Goal: Book appointment/travel/reservation

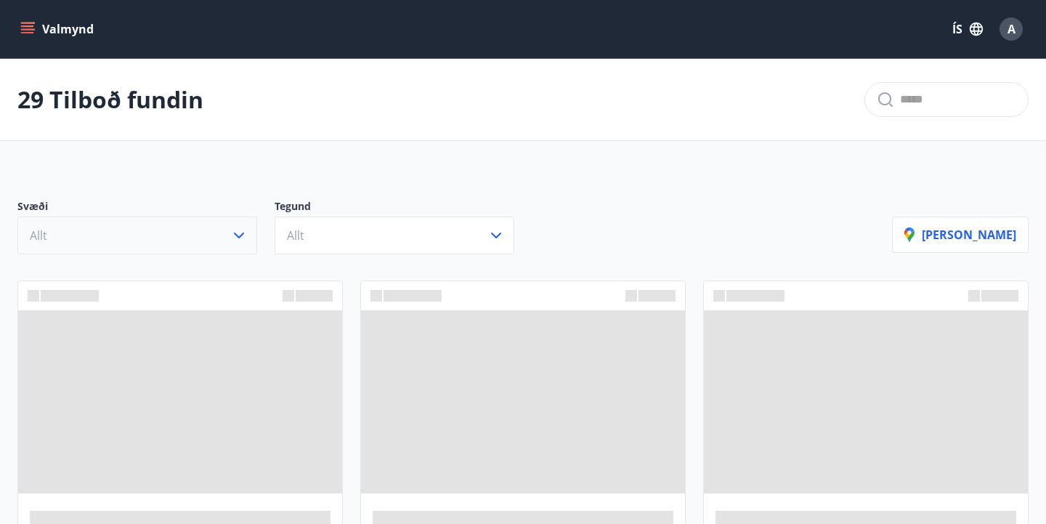
click at [232, 232] on icon "button" at bounding box center [238, 235] width 17 height 17
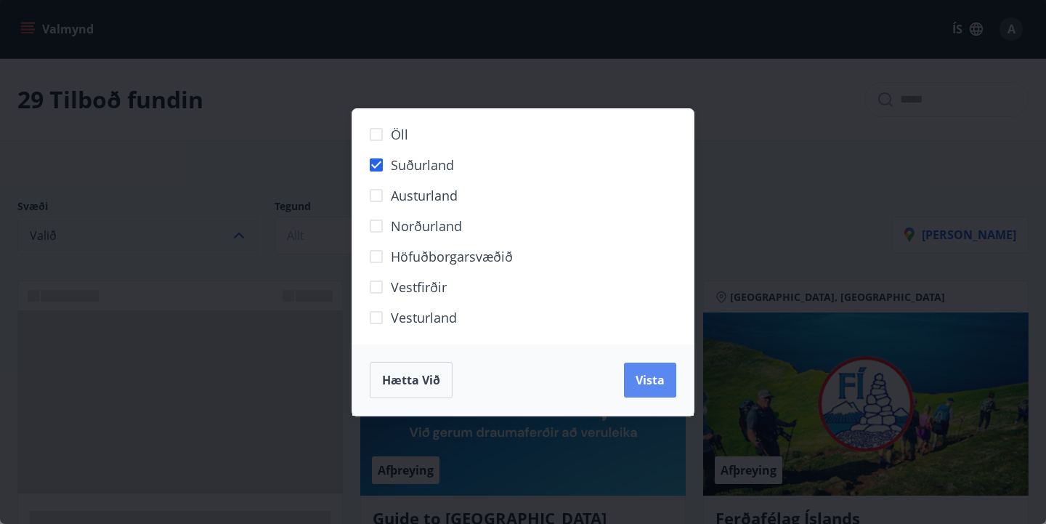
click at [641, 381] on span "Vista" at bounding box center [649, 380] width 29 height 16
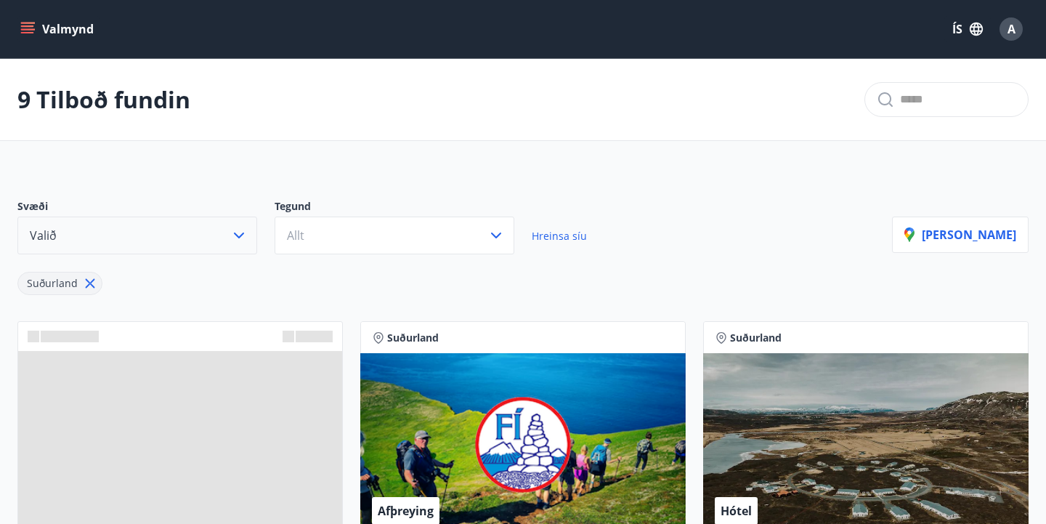
click at [89, 286] on icon at bounding box center [90, 283] width 16 height 16
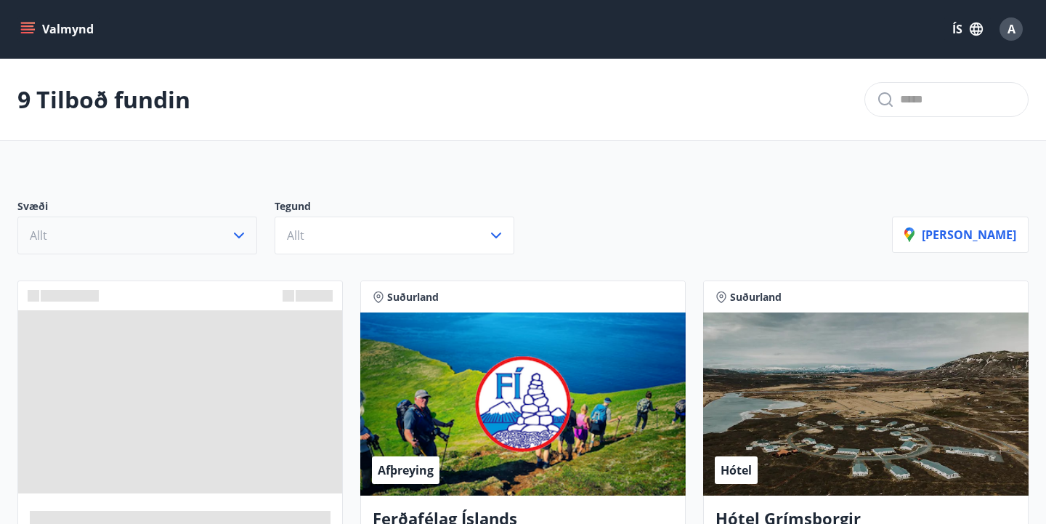
click at [89, 251] on button "Allt" at bounding box center [137, 235] width 240 height 38
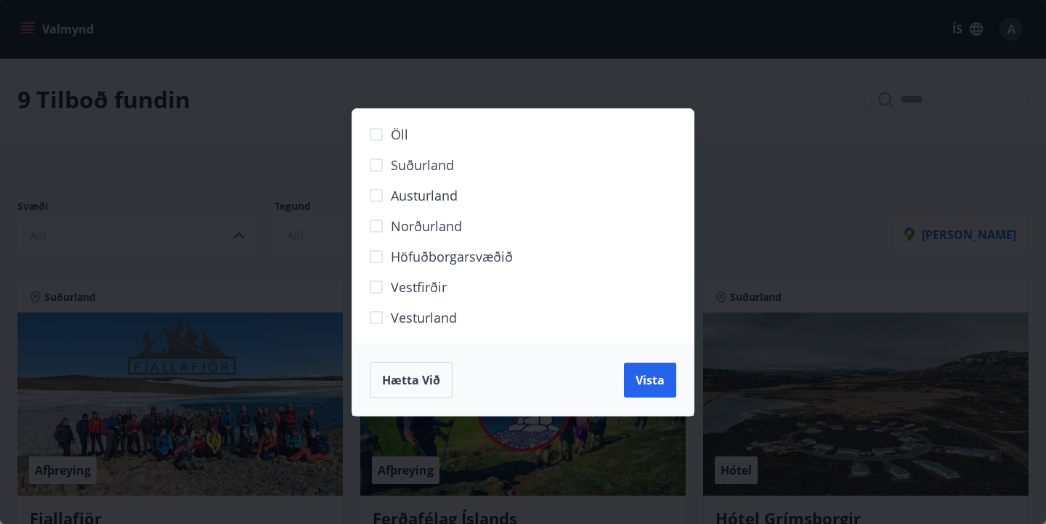
click at [407, 253] on span "Höfuðborgarsvæðið" at bounding box center [452, 256] width 122 height 19
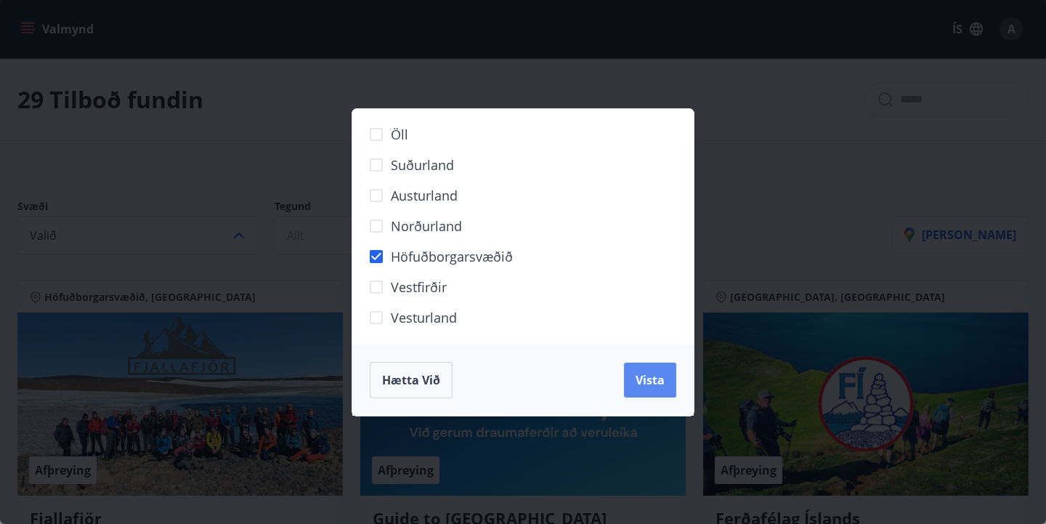
click at [664, 381] on span "Vista" at bounding box center [649, 380] width 29 height 16
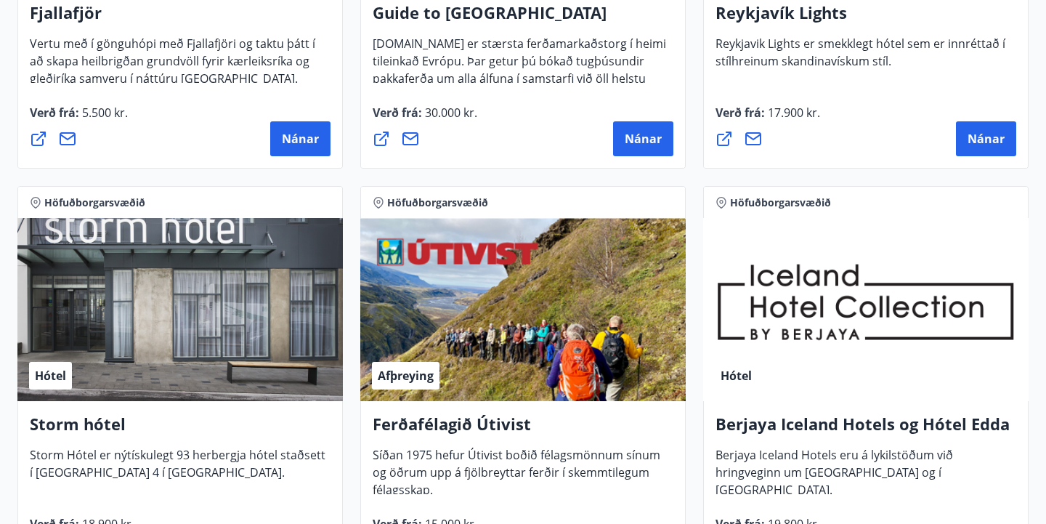
scroll to position [468, 0]
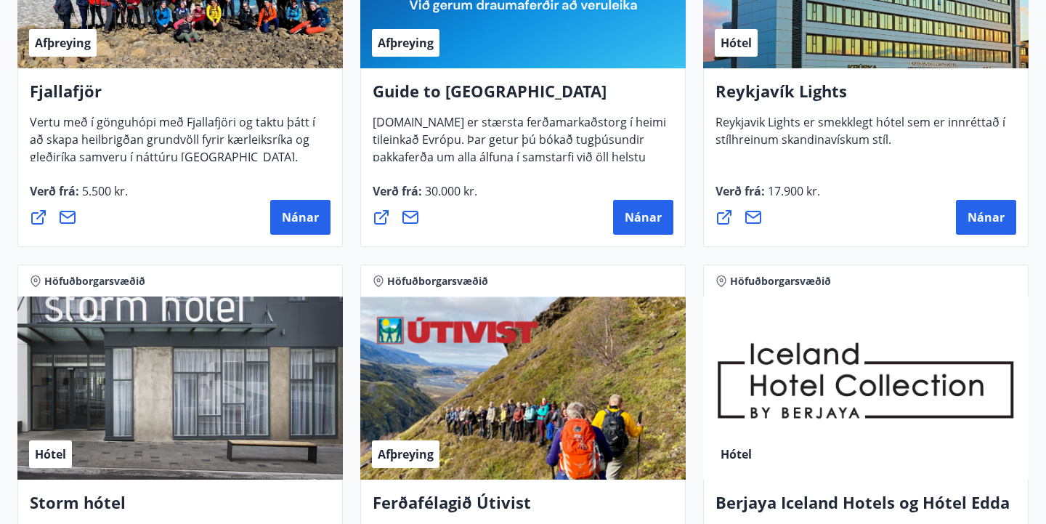
click at [747, 187] on span "Verð frá : 17.900 kr." at bounding box center [767, 197] width 105 height 28
click at [975, 205] on button "Nánar" at bounding box center [986, 217] width 60 height 35
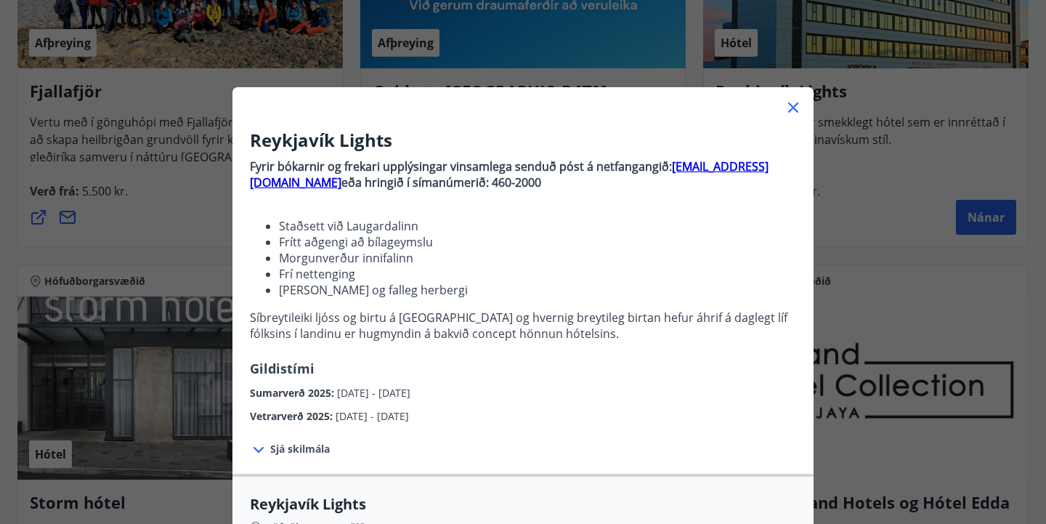
click at [656, 260] on li "Morgunverður innifalinn" at bounding box center [537, 258] width 517 height 16
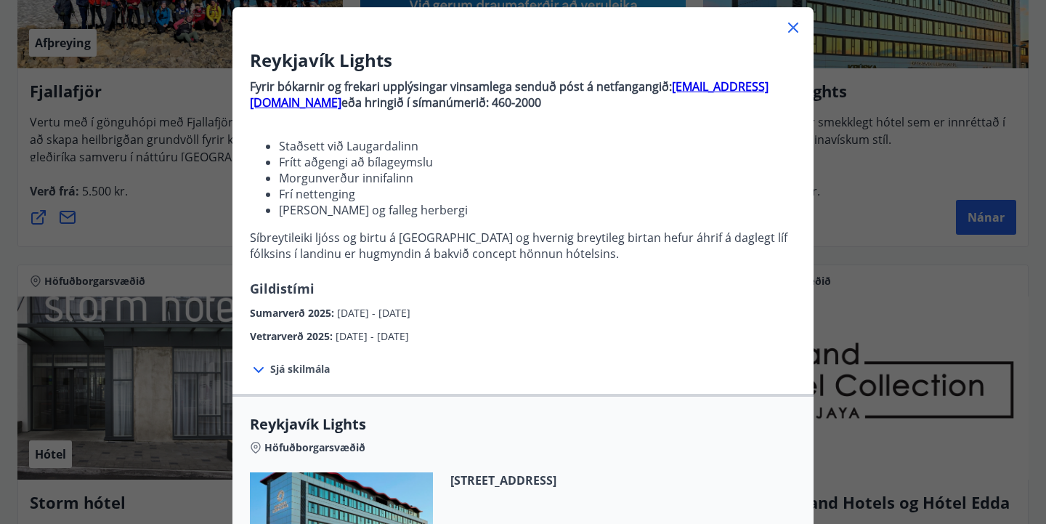
scroll to position [99, 0]
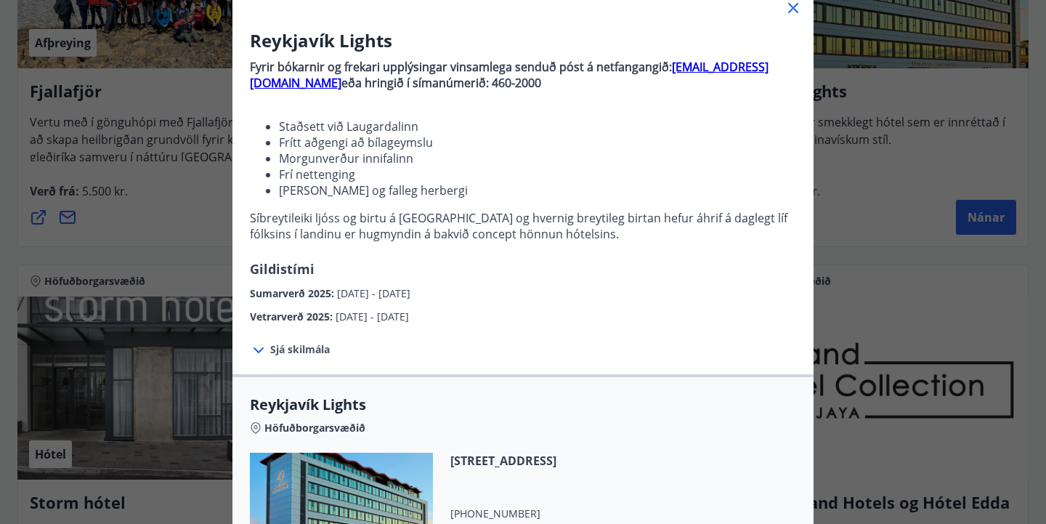
click at [331, 298] on span "Sumarverð 2025 :" at bounding box center [293, 293] width 87 height 14
click at [296, 297] on span "Sumarverð 2025 :" at bounding box center [293, 293] width 87 height 14
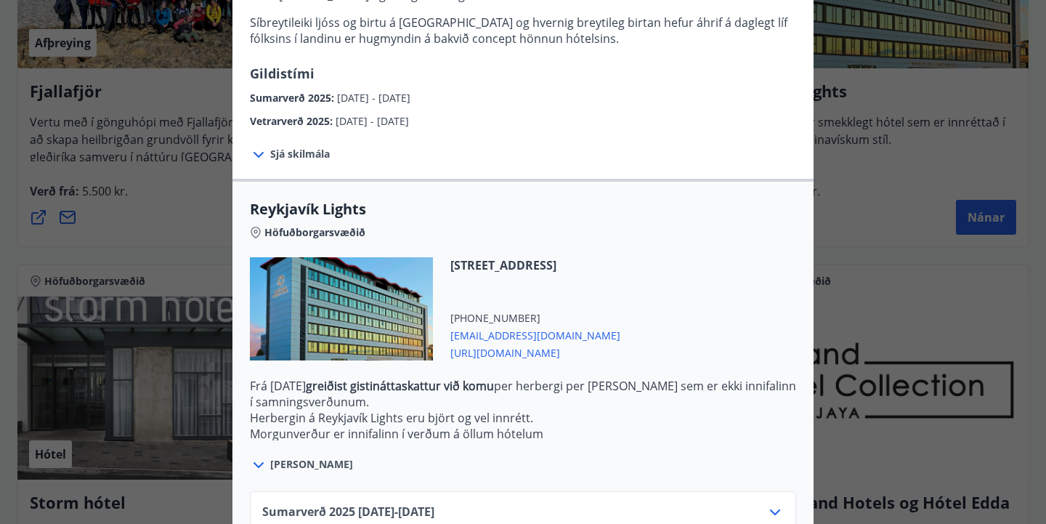
scroll to position [381, 0]
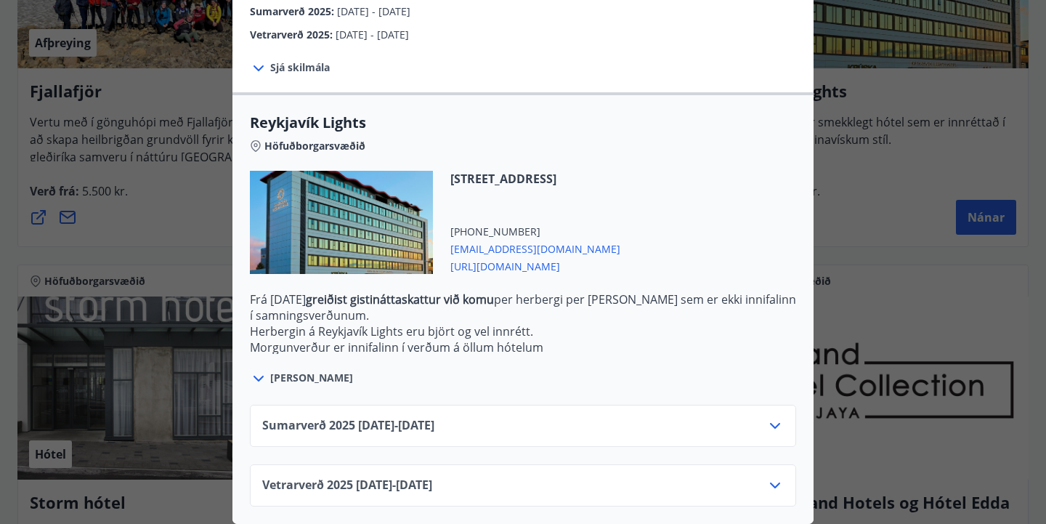
click at [380, 422] on span "Sumarverð [PHONE_NUMBER][DATE] - [DATE]" at bounding box center [348, 425] width 172 height 17
click at [784, 428] on div "Sumarverð [PHONE_NUMBER][DATE] - [DATE]" at bounding box center [523, 425] width 546 height 42
click at [775, 424] on icon at bounding box center [774, 425] width 17 height 17
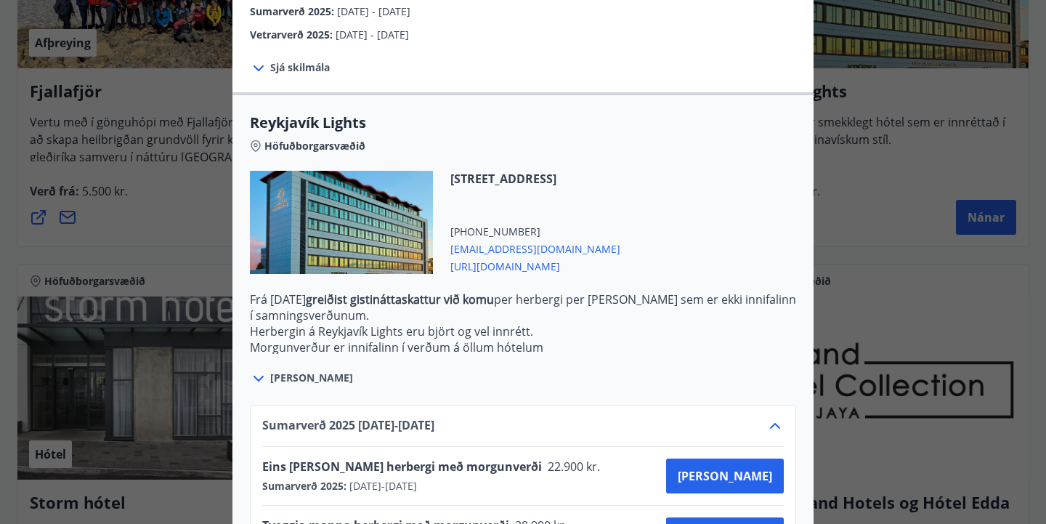
scroll to position [499, 0]
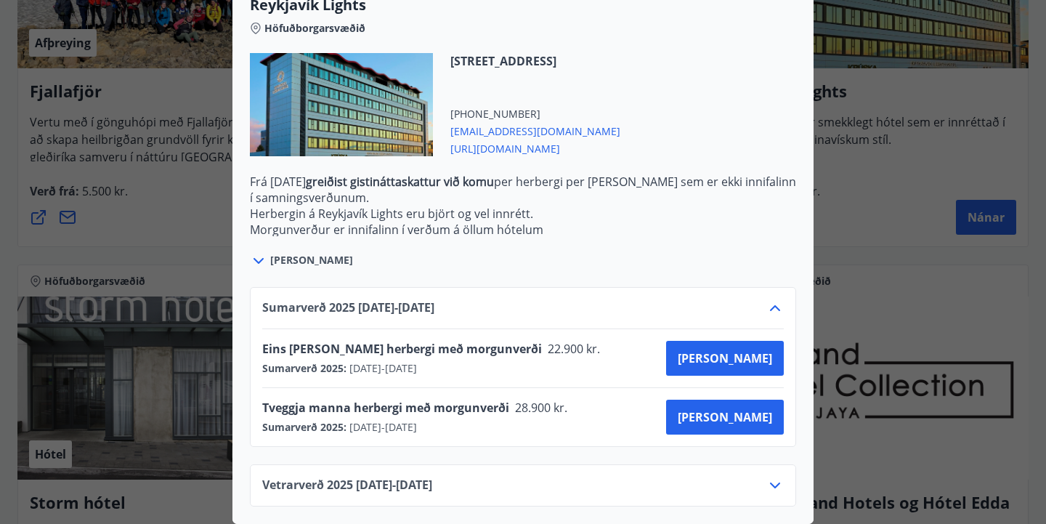
click at [926, 280] on div at bounding box center [523, 262] width 1046 height 524
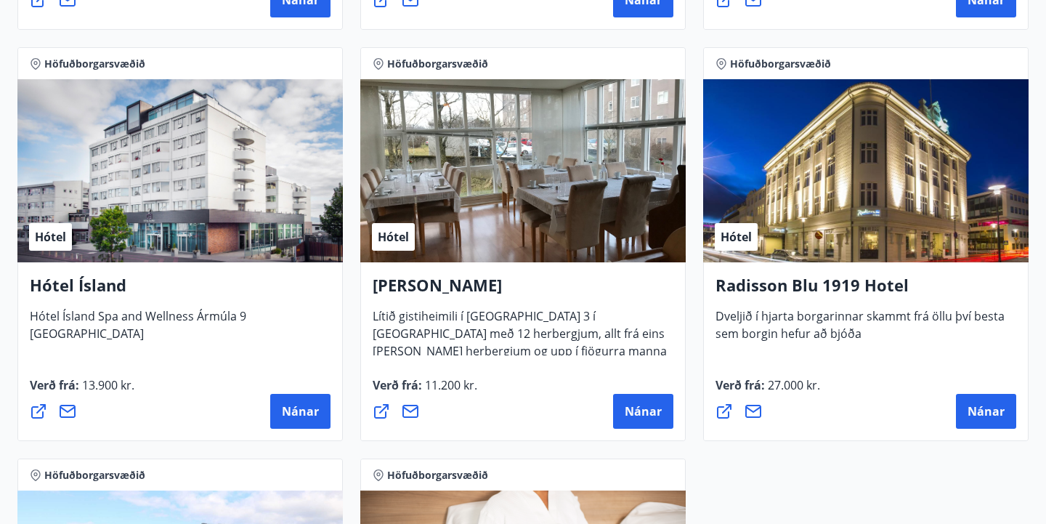
scroll to position [1094, 0]
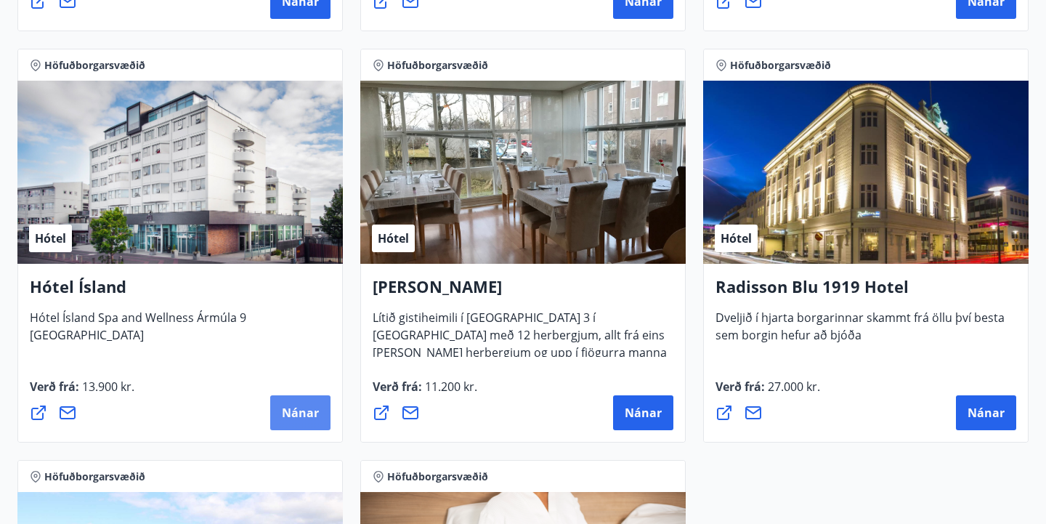
click at [289, 405] on span "Nánar" at bounding box center [300, 412] width 37 height 16
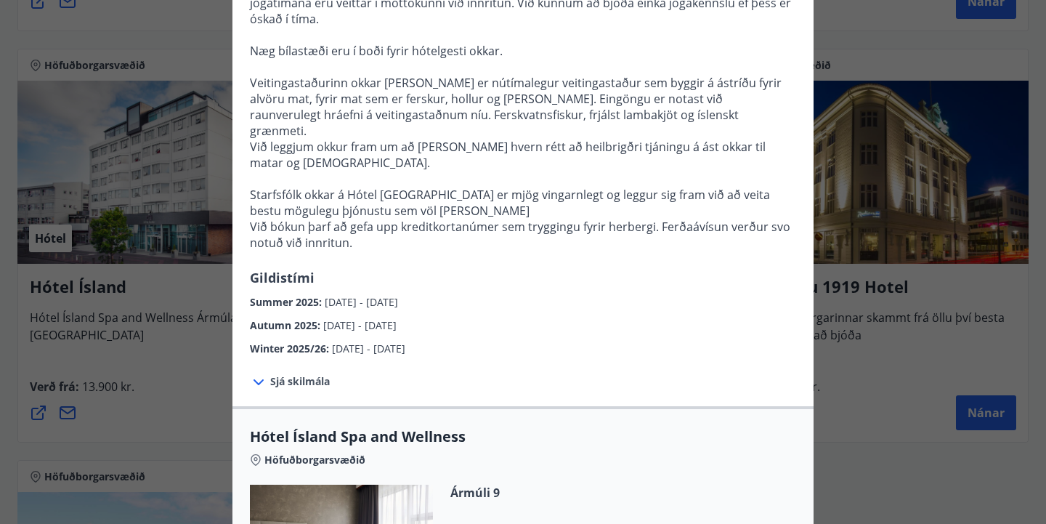
scroll to position [572, 0]
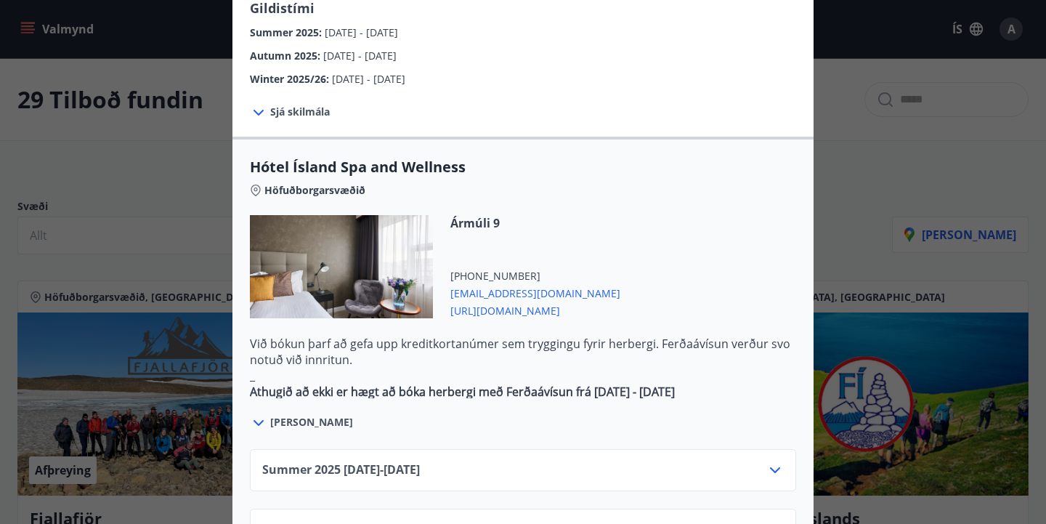
scroll to position [920, 0]
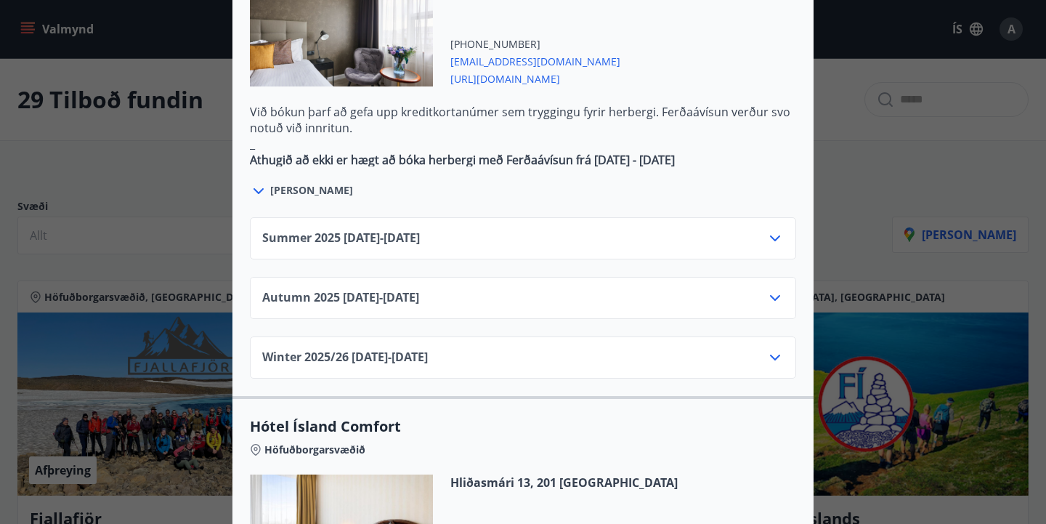
click at [772, 229] on div "Summer [PHONE_NUMBER][DATE] - [DATE]" at bounding box center [522, 243] width 521 height 29
click at [773, 229] on icon at bounding box center [774, 237] width 17 height 17
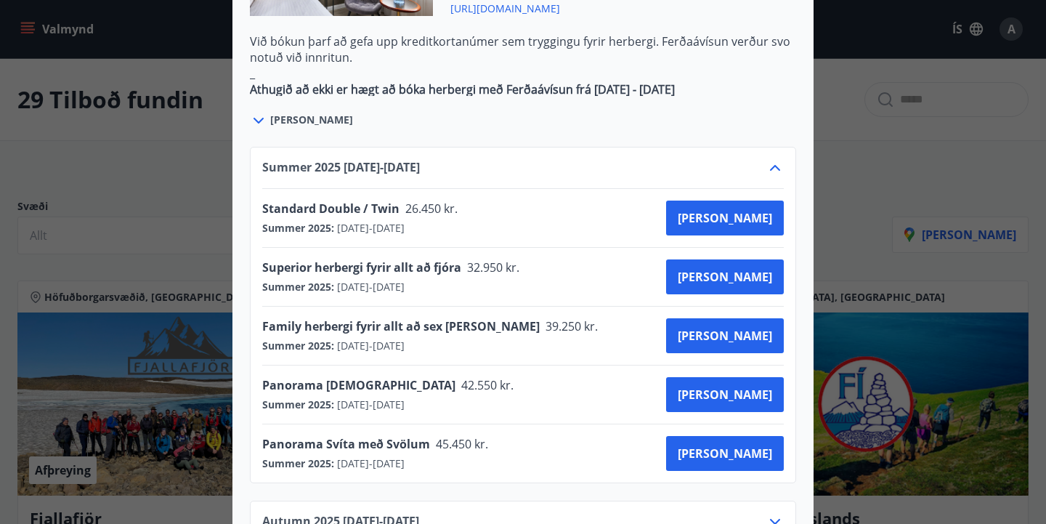
scroll to position [992, 0]
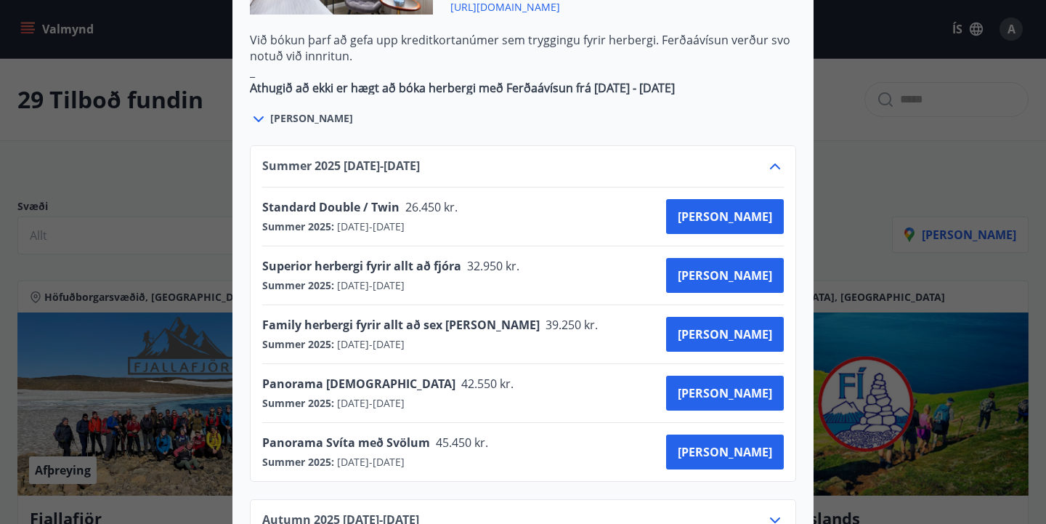
click at [167, 200] on div "Hótel Ísland Sendu skilaboð til að panta herbergi [EMAIL_ADDRESS][DOMAIN_NAME] …" at bounding box center [523, 262] width 1046 height 524
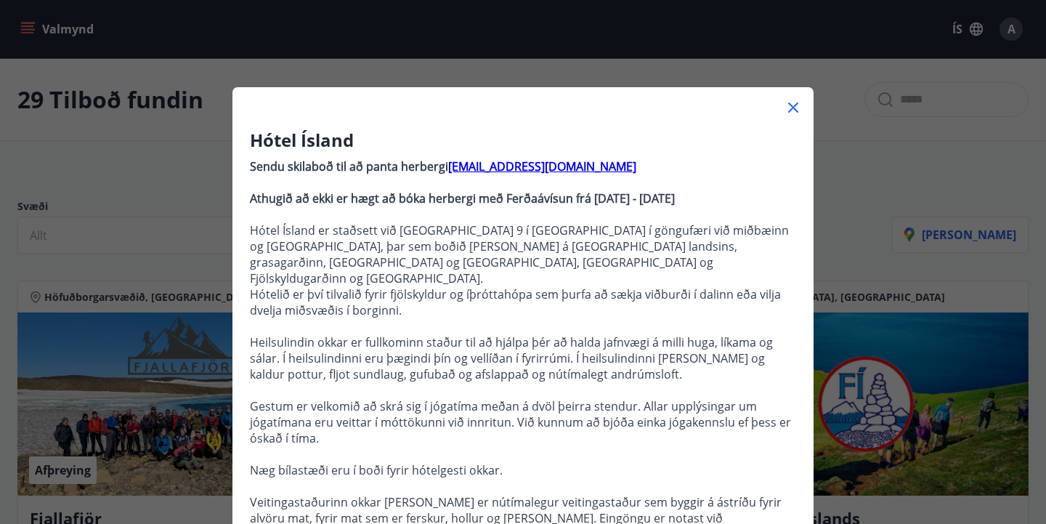
click at [789, 102] on icon at bounding box center [792, 107] width 17 height 17
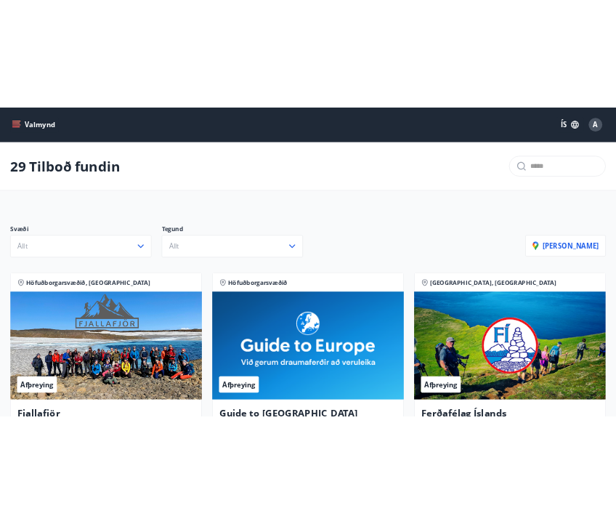
scroll to position [2437, 0]
